Goal: Information Seeking & Learning: Learn about a topic

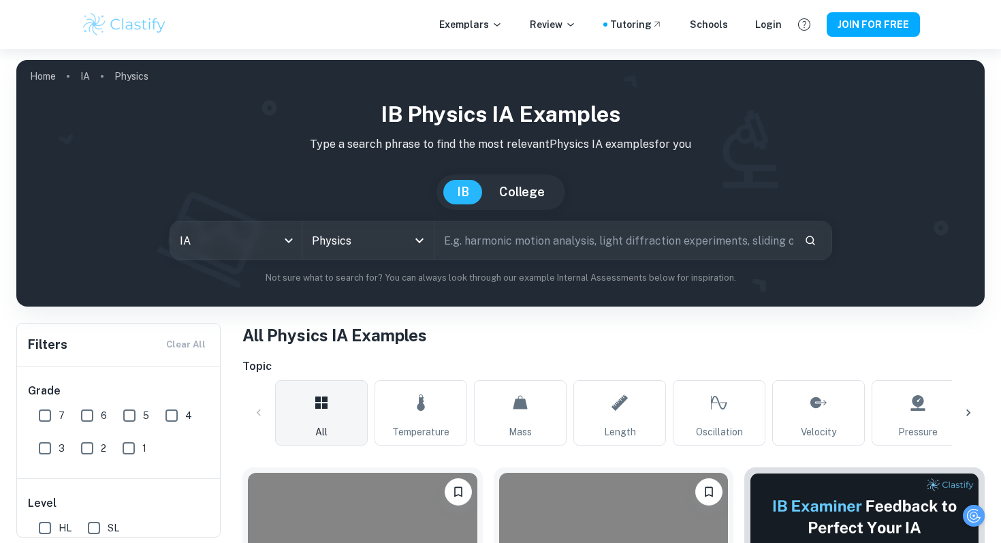
click at [512, 242] on input "text" at bounding box center [614, 240] width 359 height 38
type input "l"
type input "projectile"
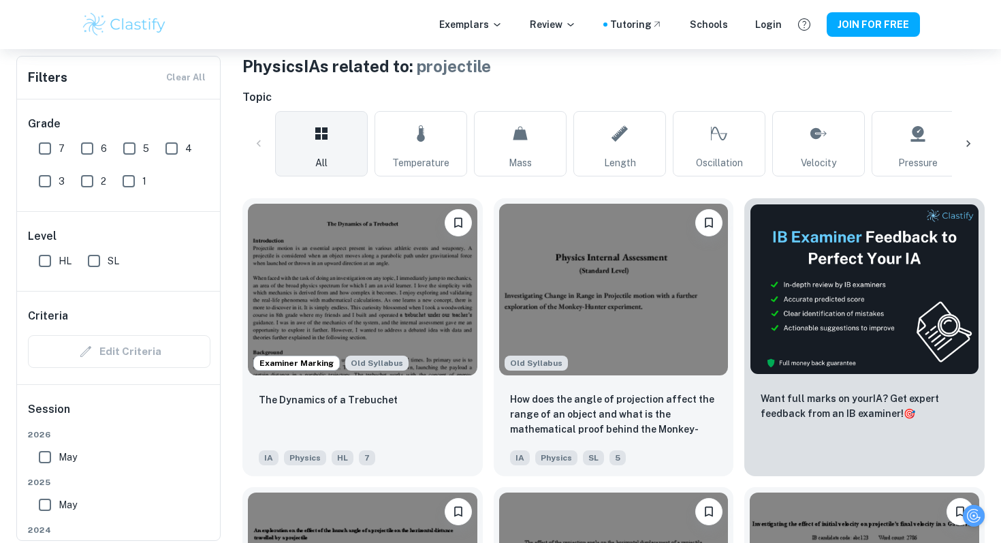
scroll to position [270, 0]
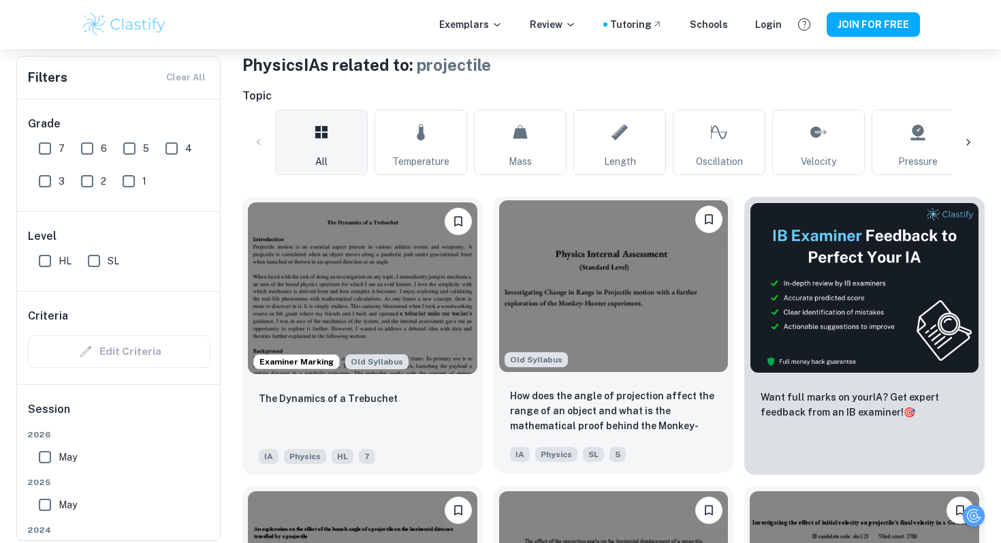
click at [687, 302] on img at bounding box center [614, 286] width 230 height 172
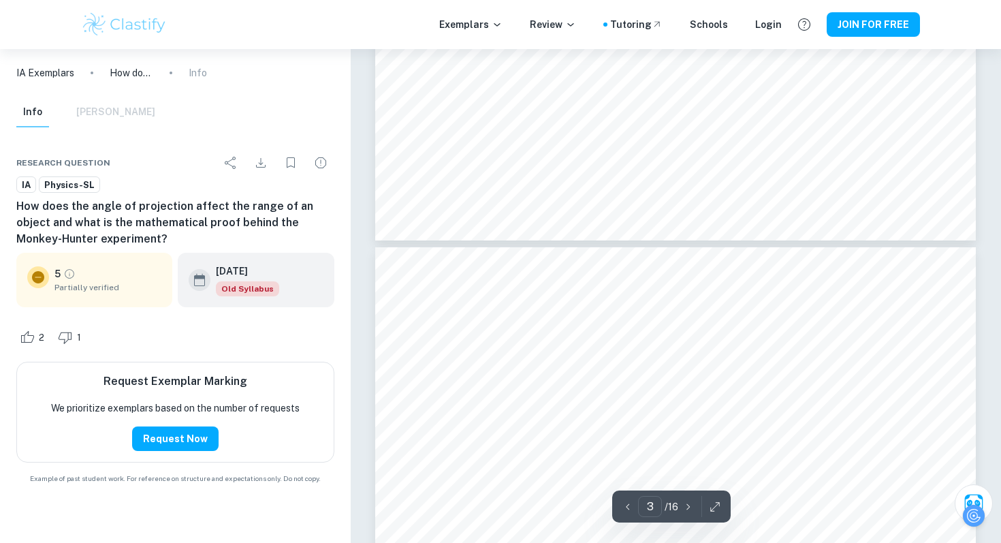
type input "4"
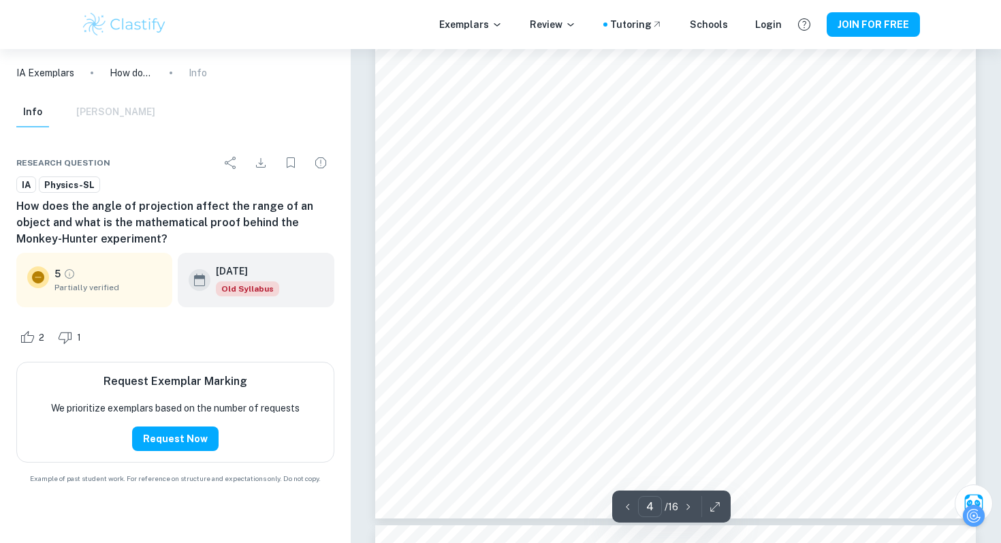
scroll to position [3290, 0]
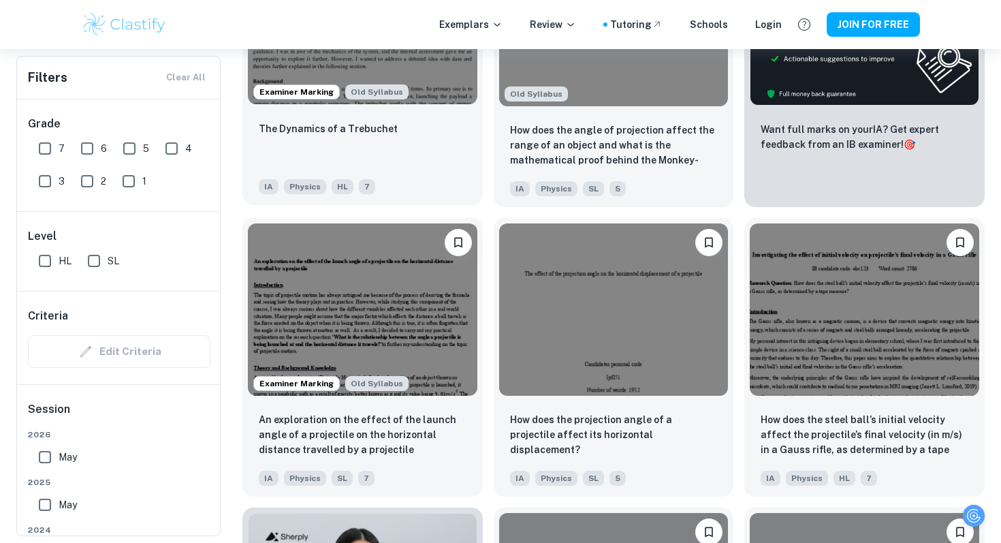
scroll to position [550, 0]
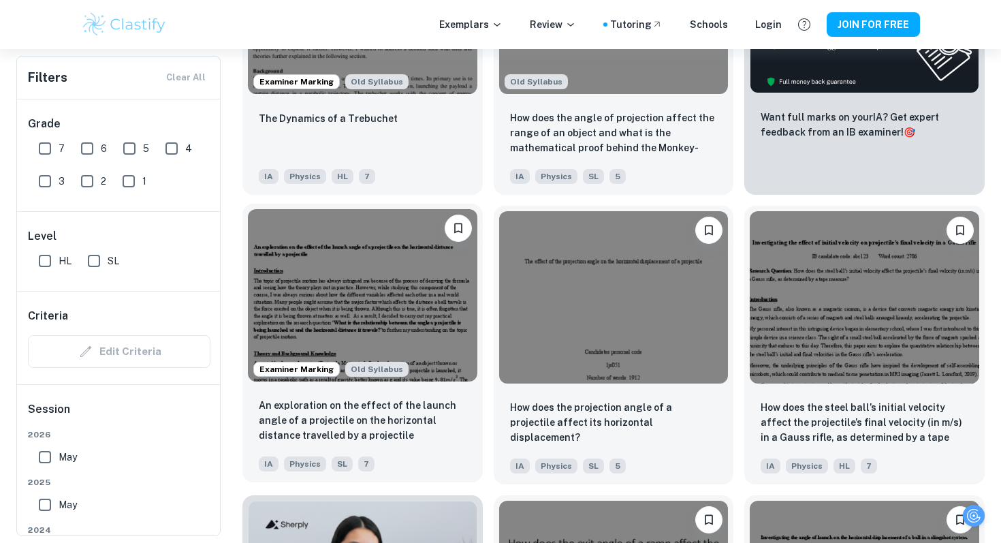
click at [387, 285] on img at bounding box center [363, 295] width 230 height 172
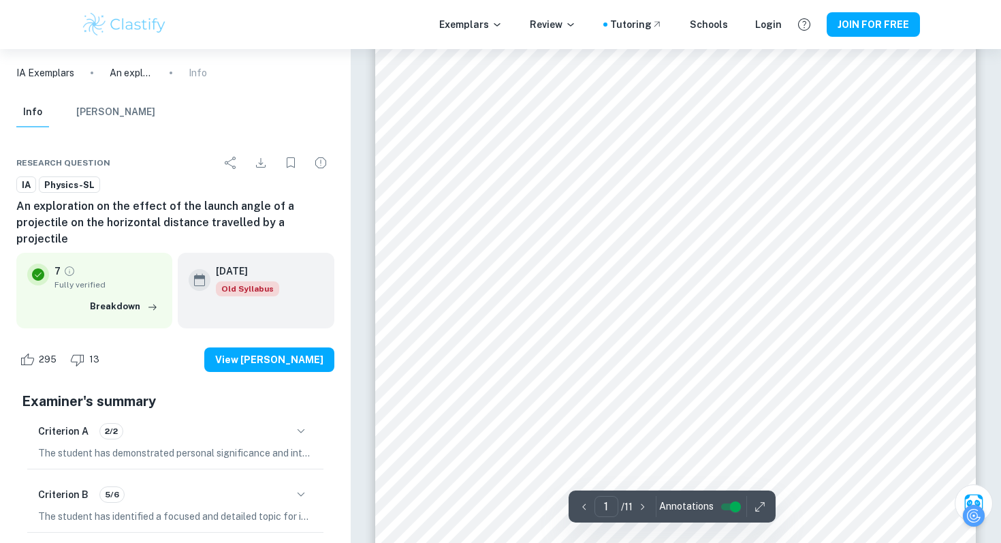
scroll to position [269, 0]
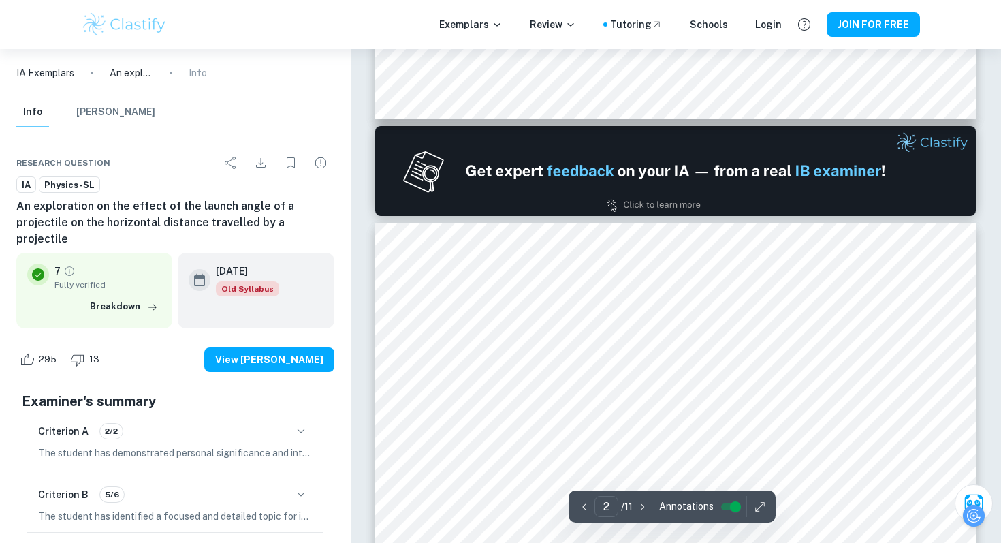
type input "1"
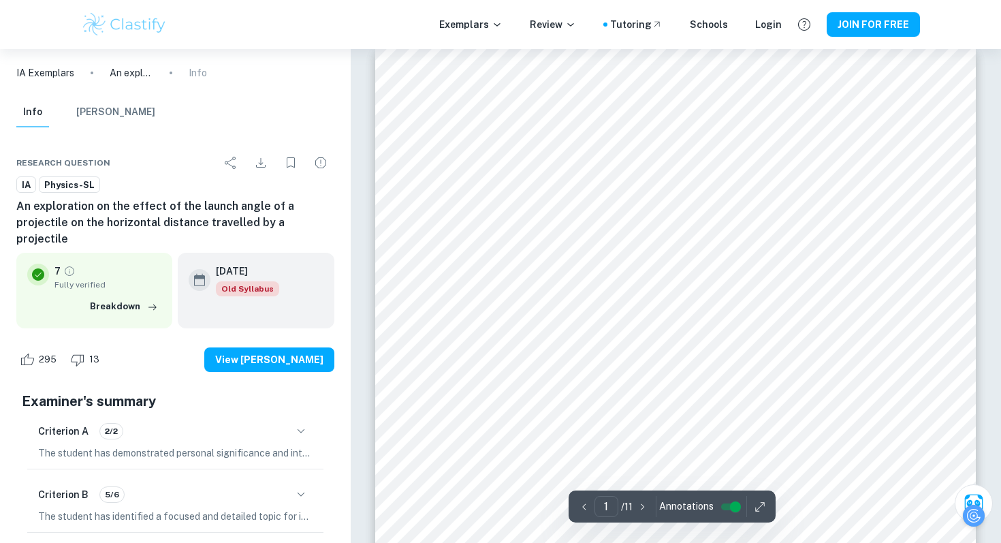
scroll to position [0, 0]
